Goal: Information Seeking & Learning: Learn about a topic

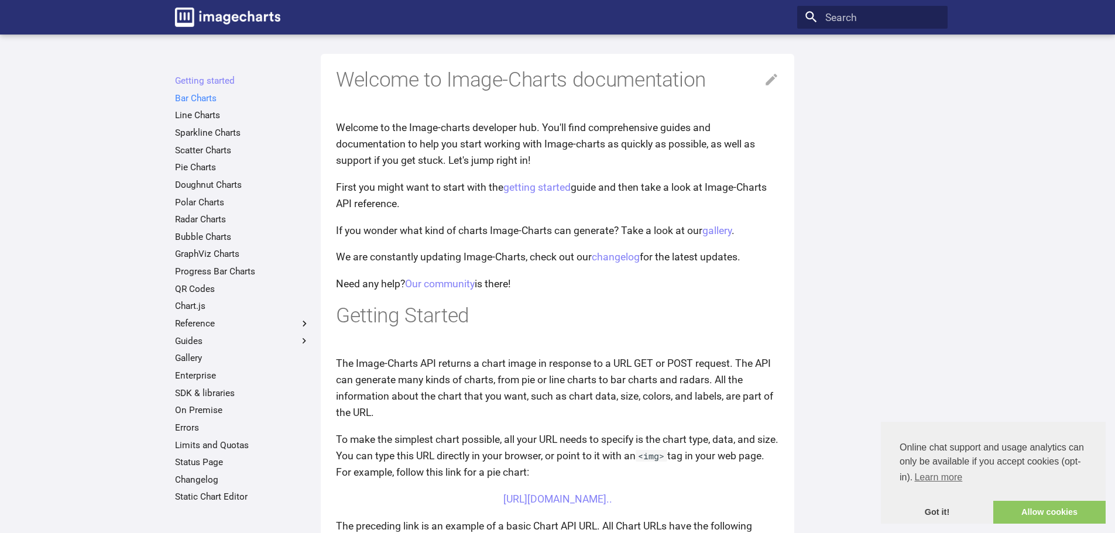
click at [201, 99] on link "Bar Charts" at bounding box center [242, 98] width 135 height 12
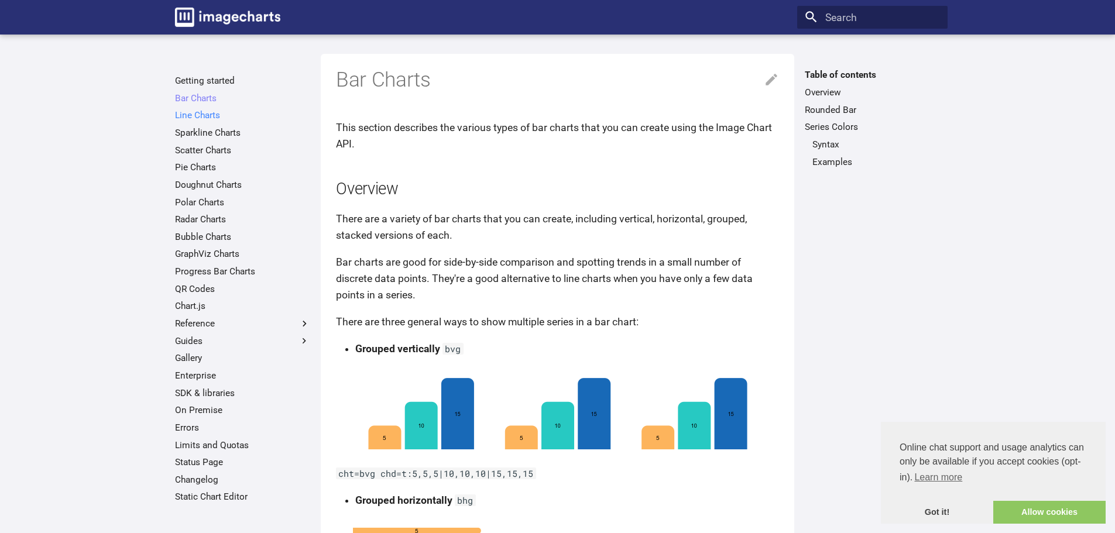
click at [201, 113] on link "Line Charts" at bounding box center [242, 115] width 135 height 12
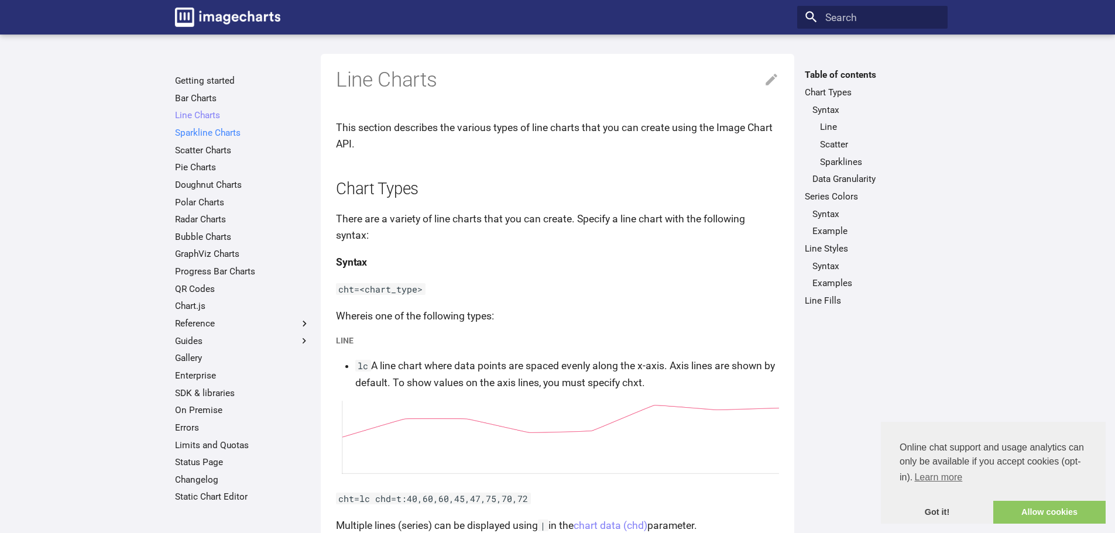
click at [208, 136] on link "Sparkline Charts" at bounding box center [242, 133] width 135 height 12
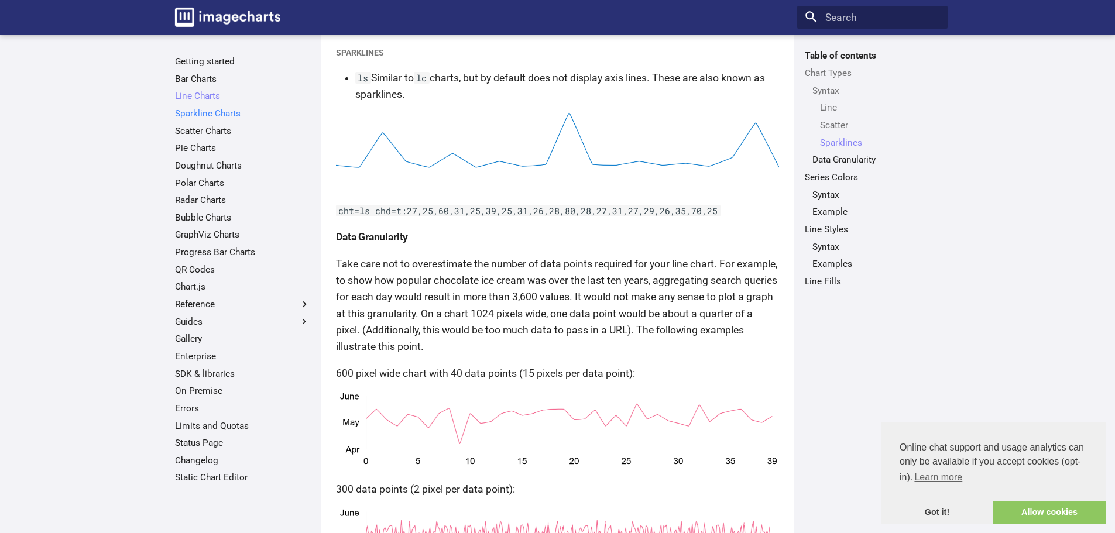
click at [212, 116] on link "Sparkline Charts" at bounding box center [242, 114] width 135 height 12
click at [210, 128] on link "Scatter Charts" at bounding box center [242, 131] width 135 height 12
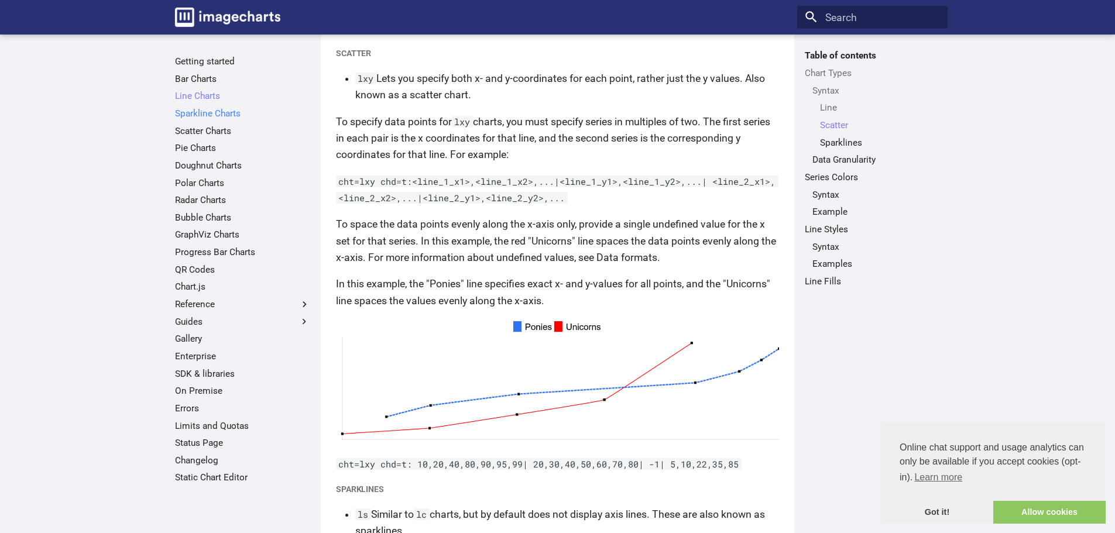
click at [211, 116] on link "Sparkline Charts" at bounding box center [242, 114] width 135 height 12
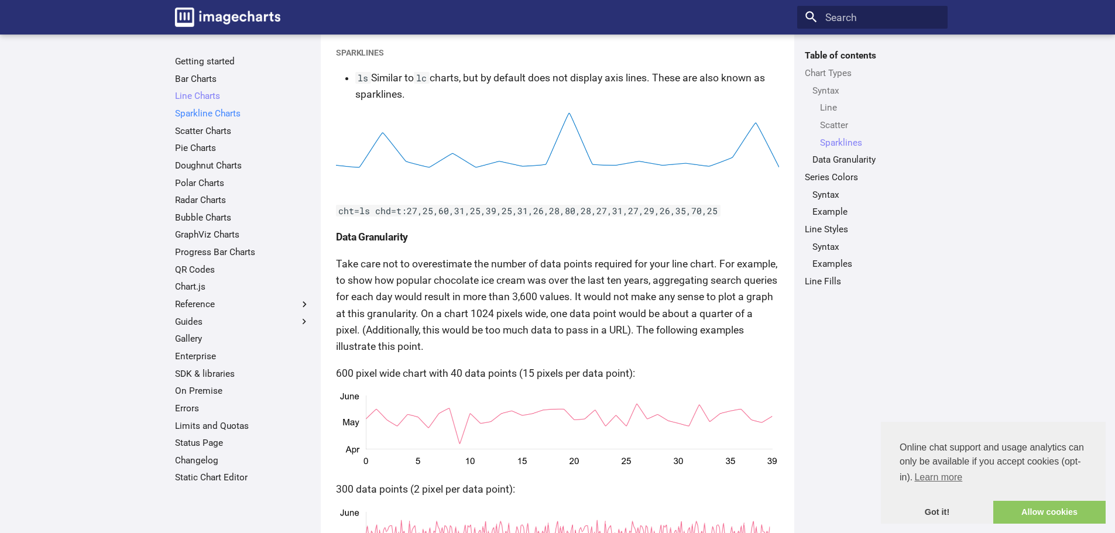
click at [195, 111] on link "Sparkline Charts" at bounding box center [242, 114] width 135 height 12
click at [208, 132] on link "Scatter Charts" at bounding box center [242, 131] width 135 height 12
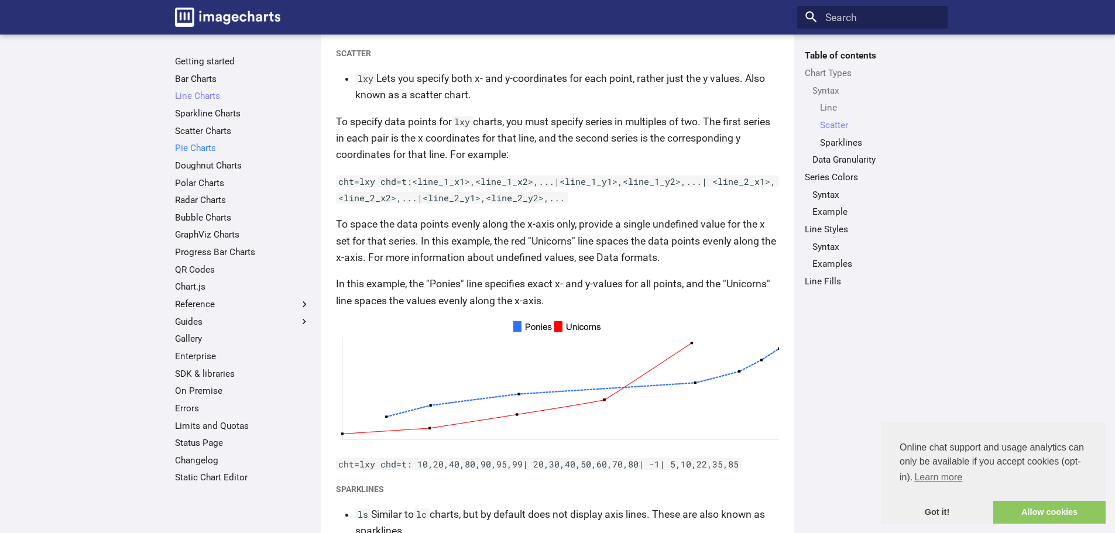
click at [206, 150] on link "Pie Charts" at bounding box center [242, 148] width 135 height 12
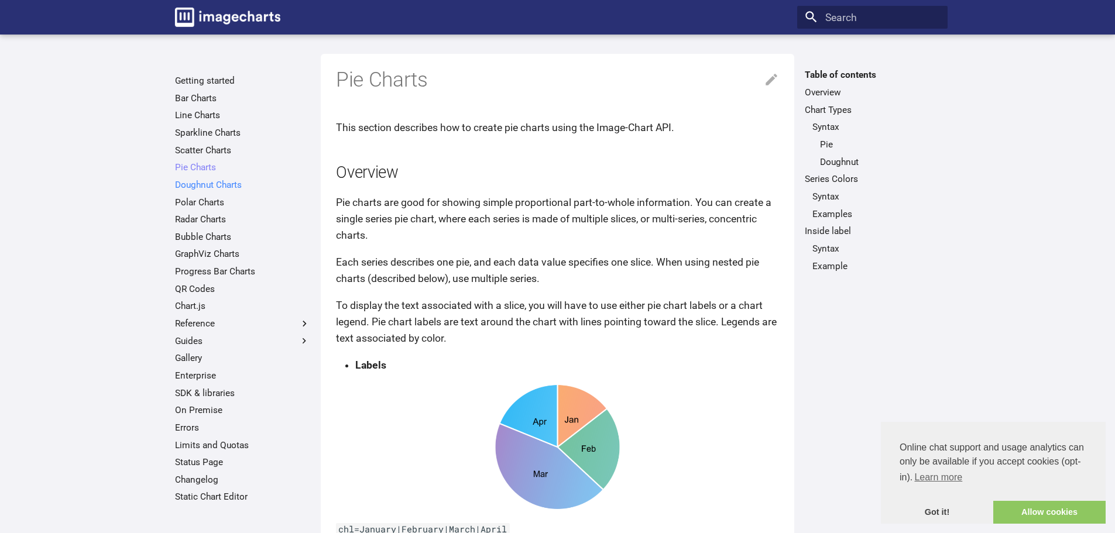
click at [217, 185] on link "Doughnut Charts" at bounding box center [242, 185] width 135 height 12
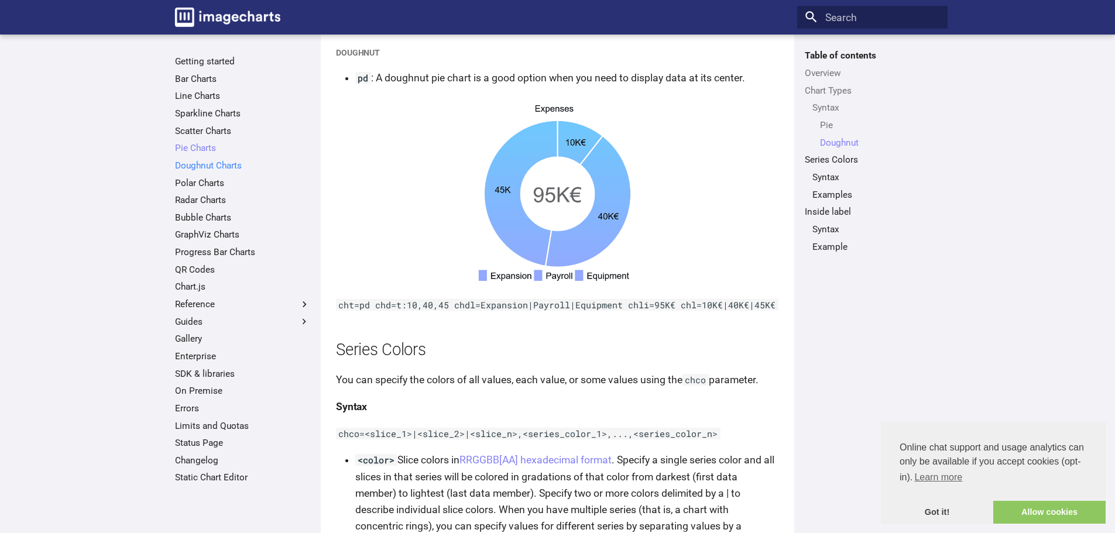
click at [217, 167] on link "Doughnut Charts" at bounding box center [242, 166] width 135 height 12
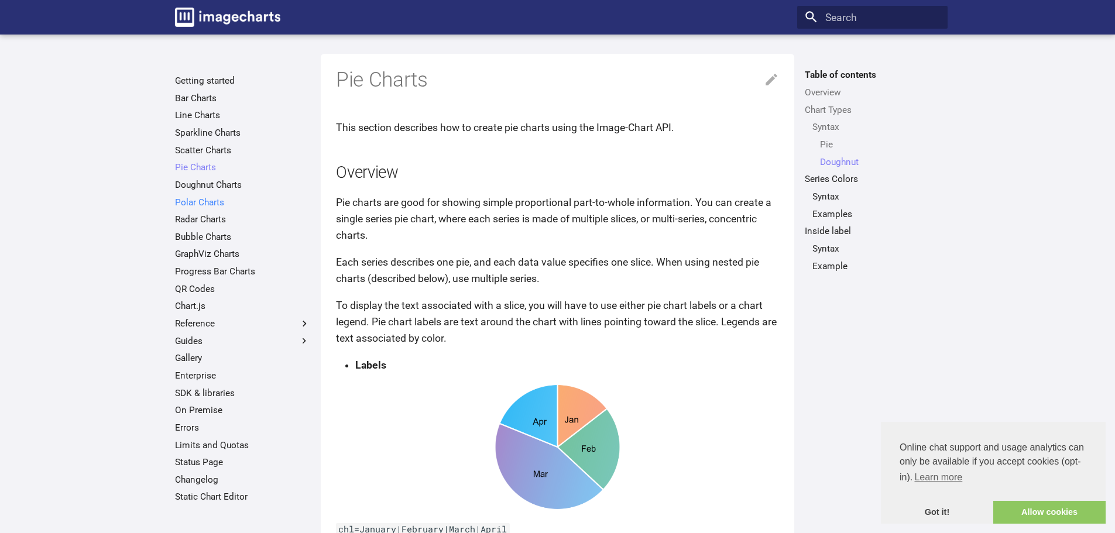
scroll to position [1675, 0]
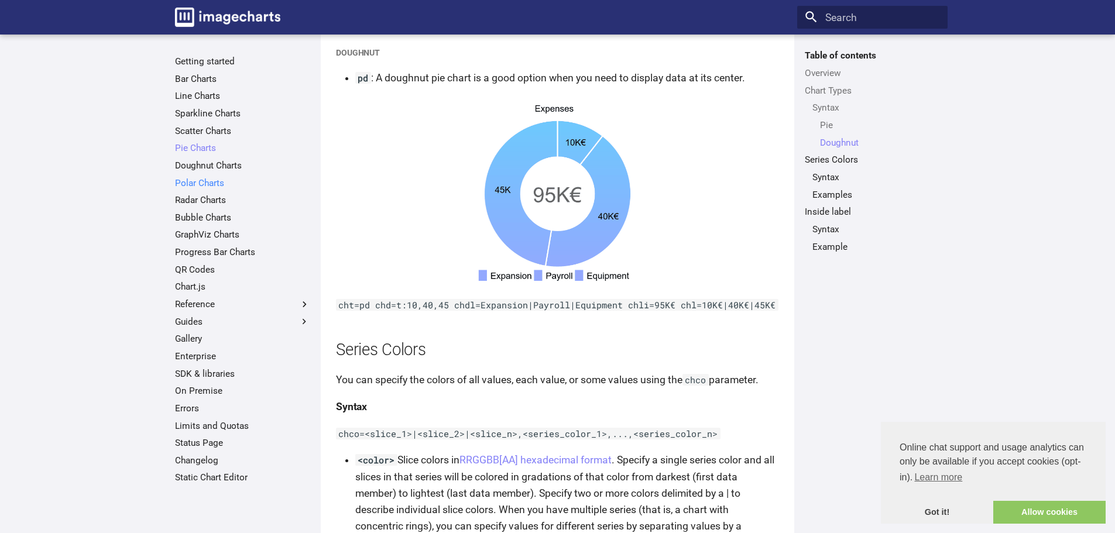
click at [209, 187] on link "Polar Charts" at bounding box center [242, 183] width 135 height 12
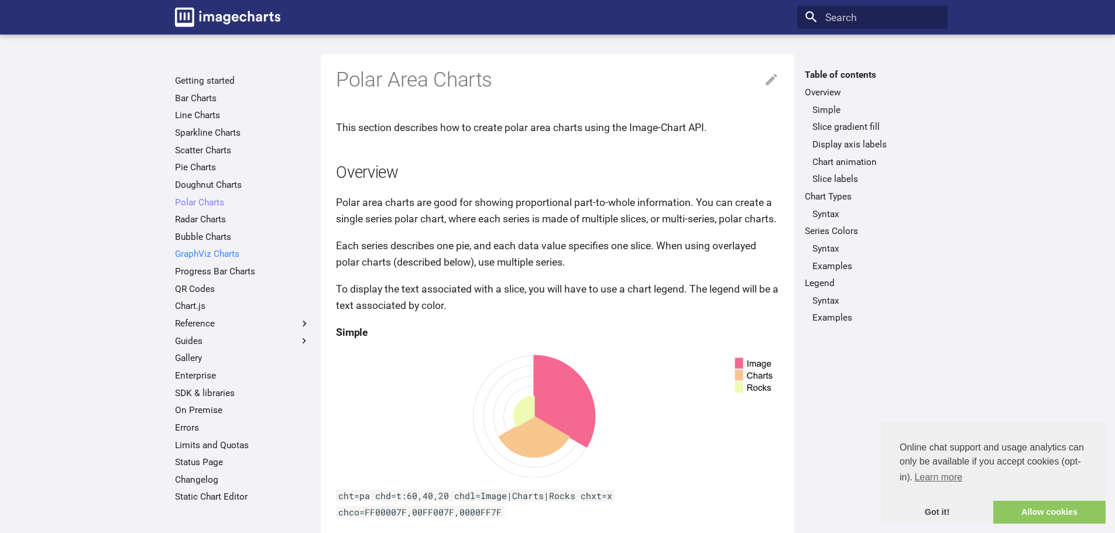
click at [210, 253] on link "GraphViz Charts" at bounding box center [242, 254] width 135 height 12
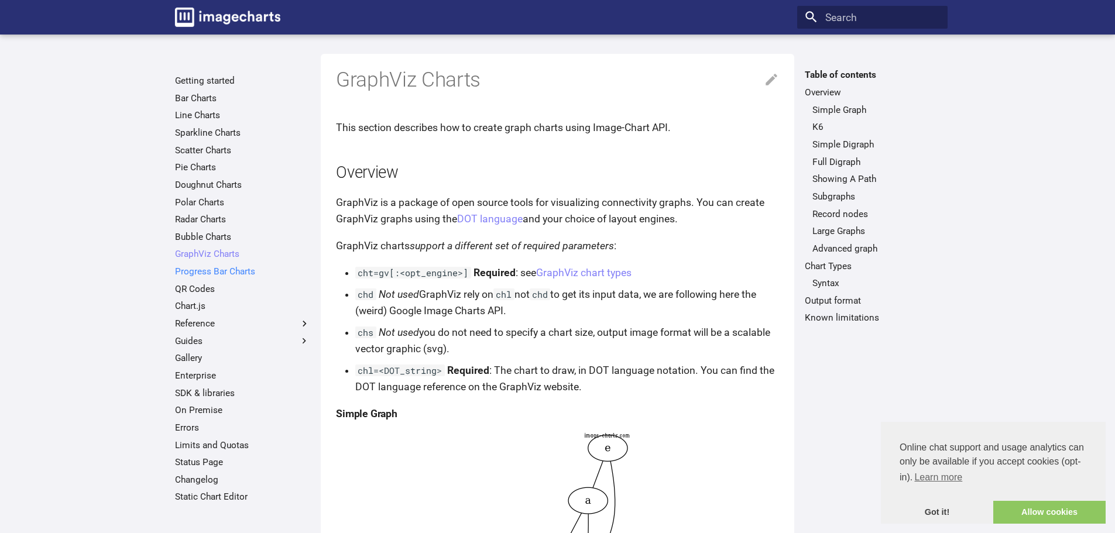
click at [225, 272] on link "Progress Bar Charts" at bounding box center [242, 272] width 135 height 12
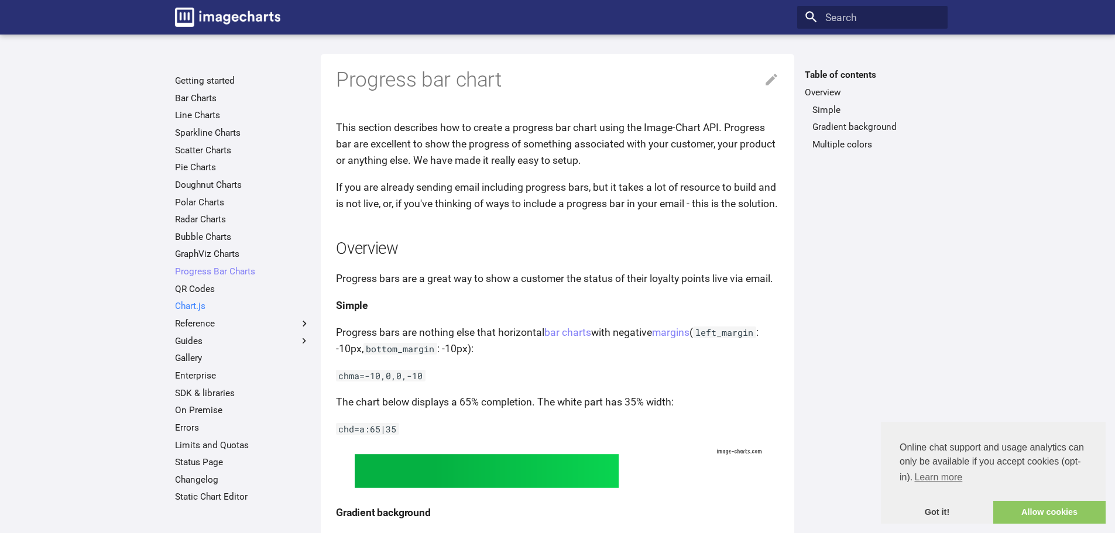
click at [187, 308] on link "Chart.js" at bounding box center [242, 306] width 135 height 12
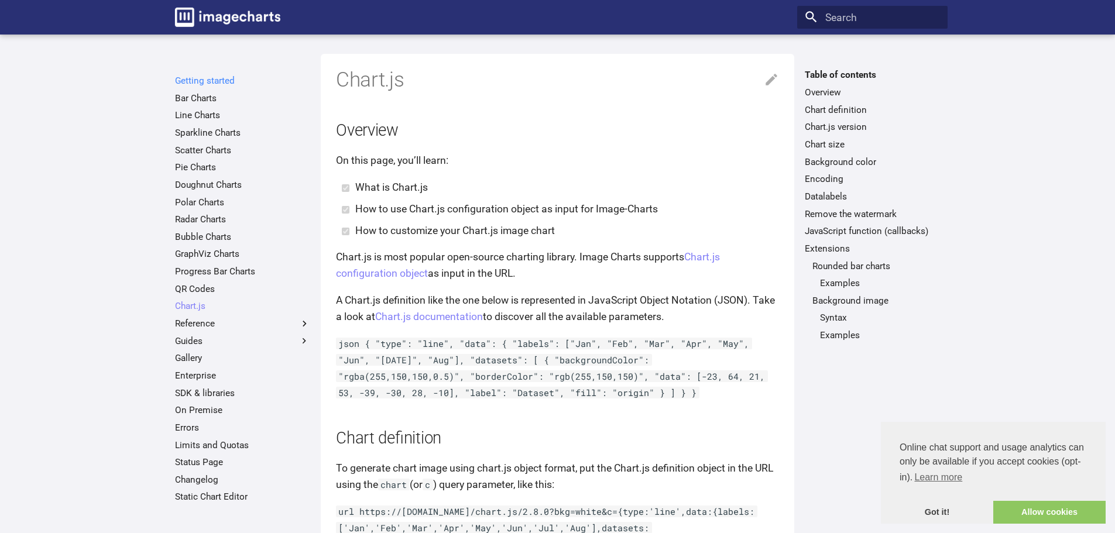
click at [214, 80] on link "Getting started" at bounding box center [242, 81] width 135 height 12
